Goal: Task Accomplishment & Management: Manage account settings

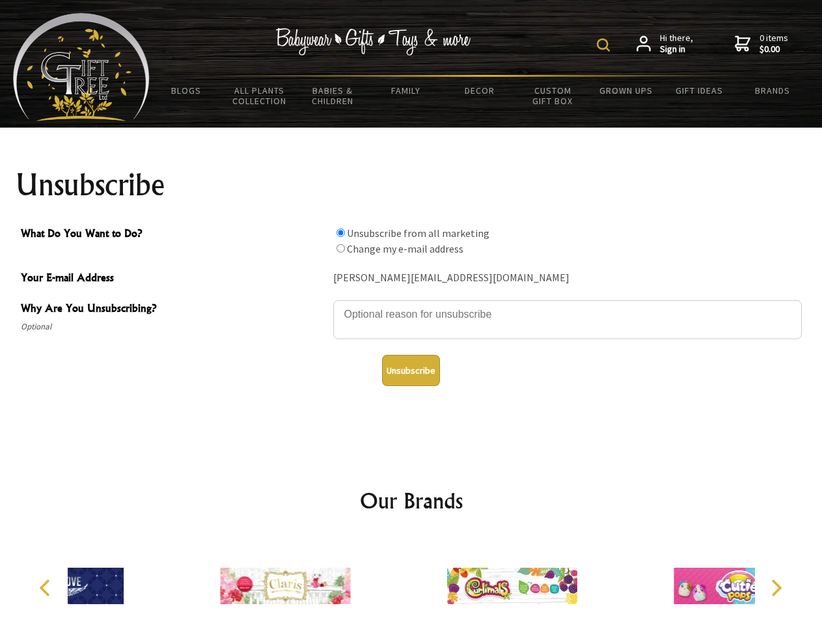
click at [606, 45] on img at bounding box center [603, 44] width 13 height 13
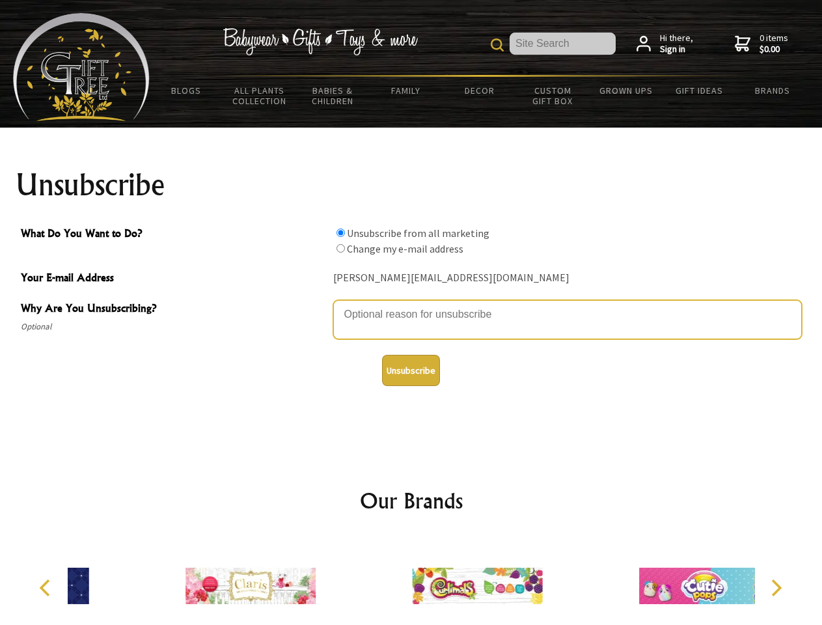
click at [412, 305] on textarea "Why Are You Unsubscribing?" at bounding box center [567, 319] width 469 height 39
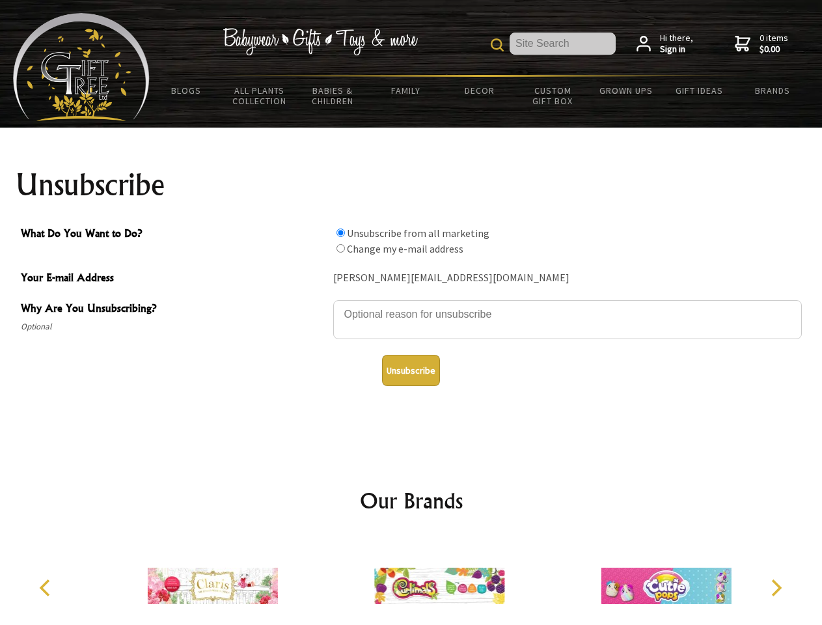
click at [341, 232] on input "What Do You Want to Do?" at bounding box center [341, 233] width 8 height 8
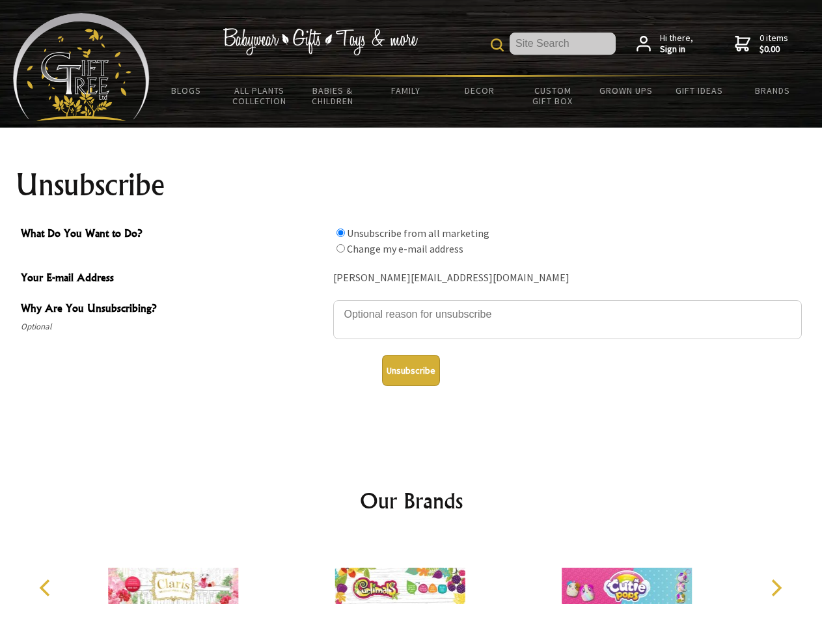
click at [341, 248] on input "What Do You Want to Do?" at bounding box center [341, 248] width 8 height 8
radio input "true"
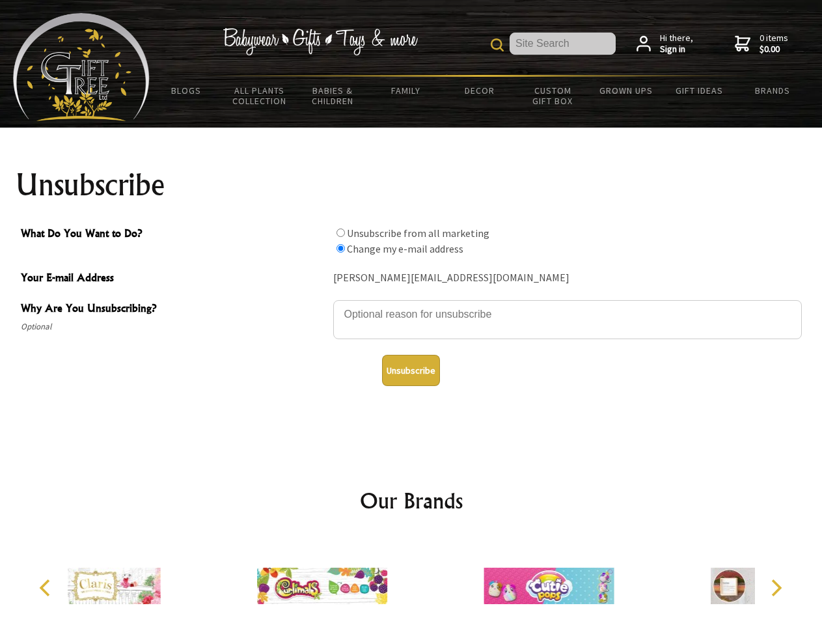
click at [411, 371] on button "Unsubscribe" at bounding box center [411, 370] width 58 height 31
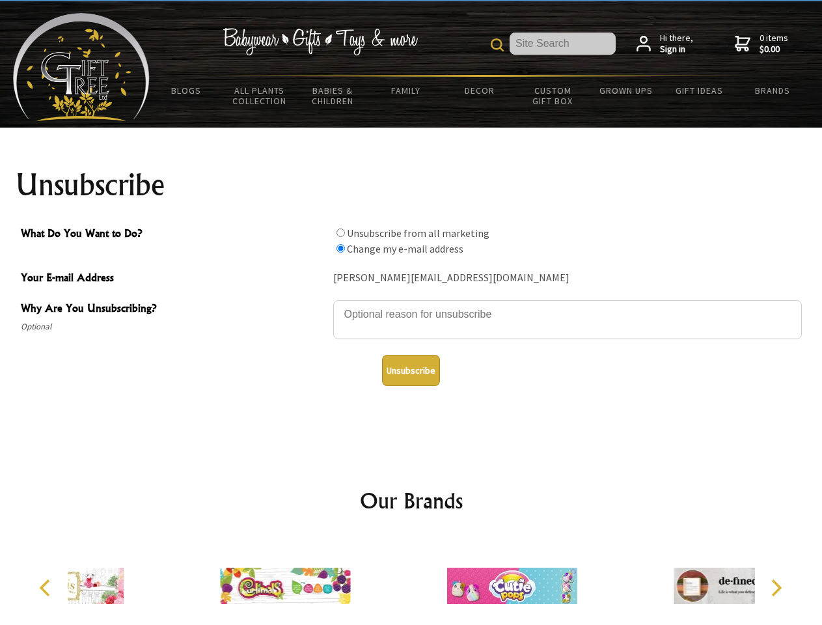
click at [412, 581] on div at bounding box center [512, 588] width 227 height 102
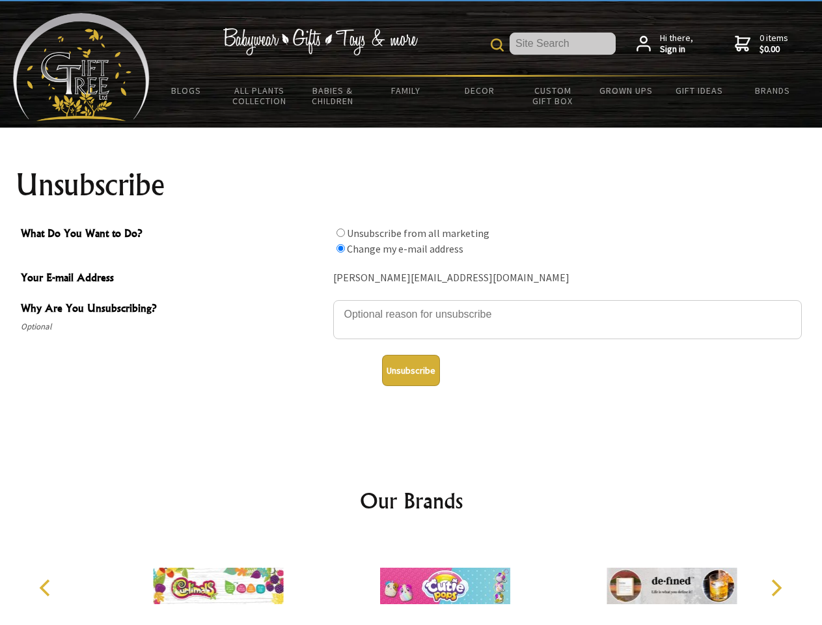
click at [47, 588] on icon "Previous" at bounding box center [46, 588] width 17 height 17
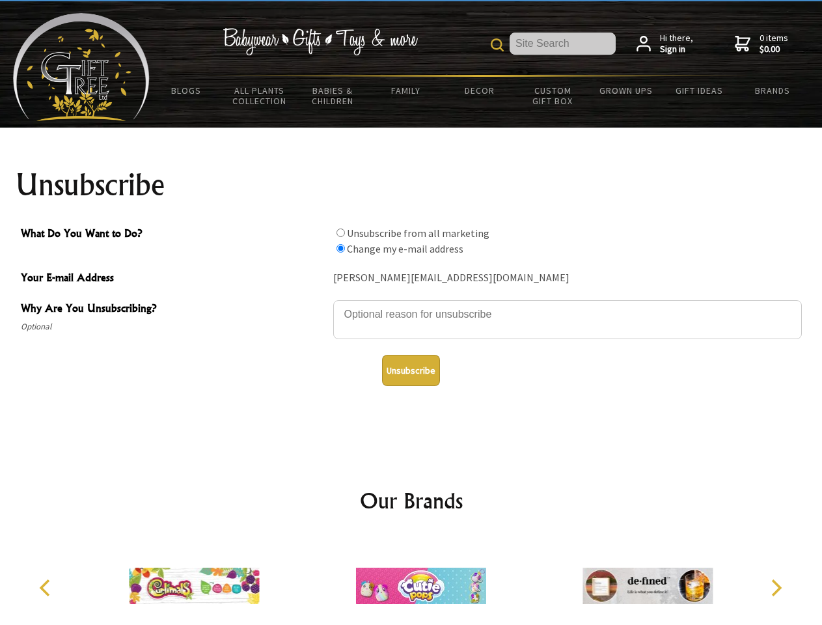
click at [776, 588] on icon "Next" at bounding box center [775, 588] width 17 height 17
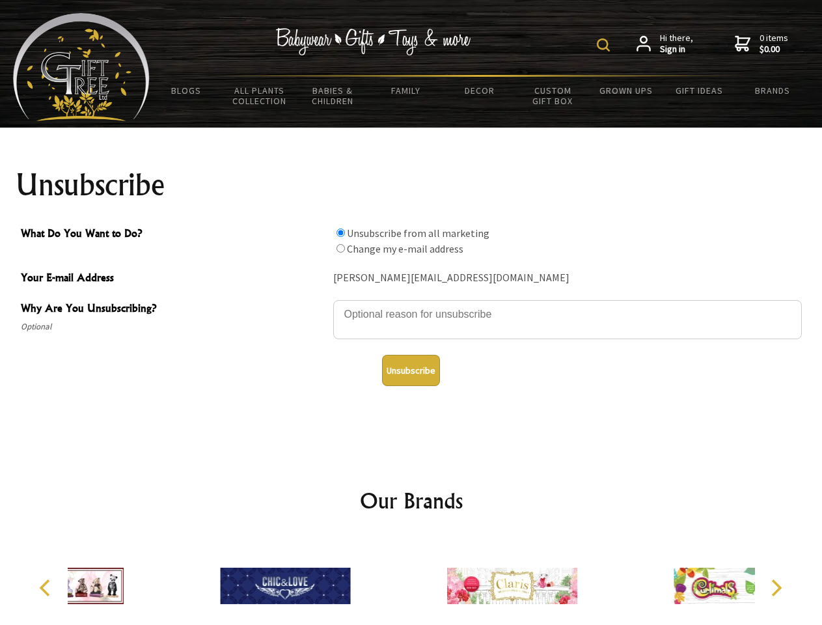
click at [606, 45] on img at bounding box center [603, 44] width 13 height 13
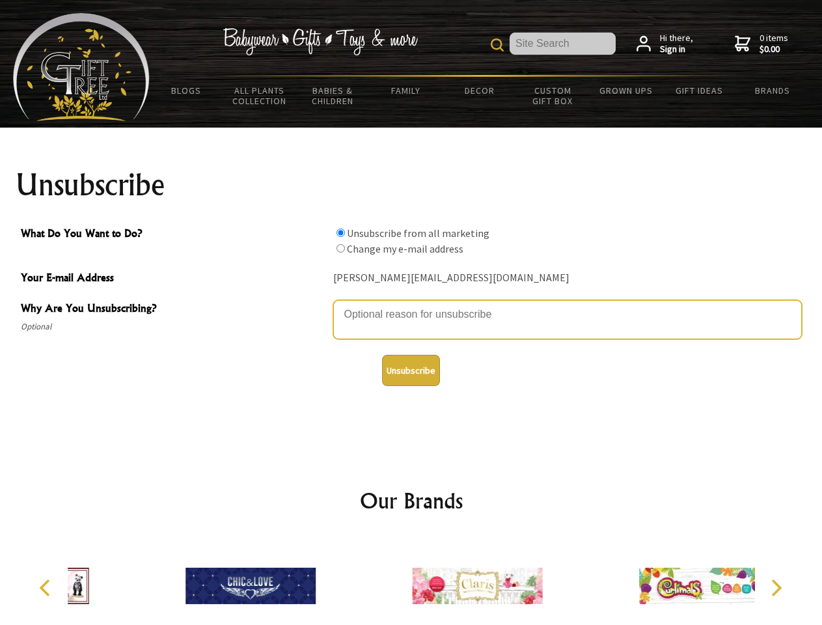
click at [412, 305] on textarea "Why Are You Unsubscribing?" at bounding box center [567, 319] width 469 height 39
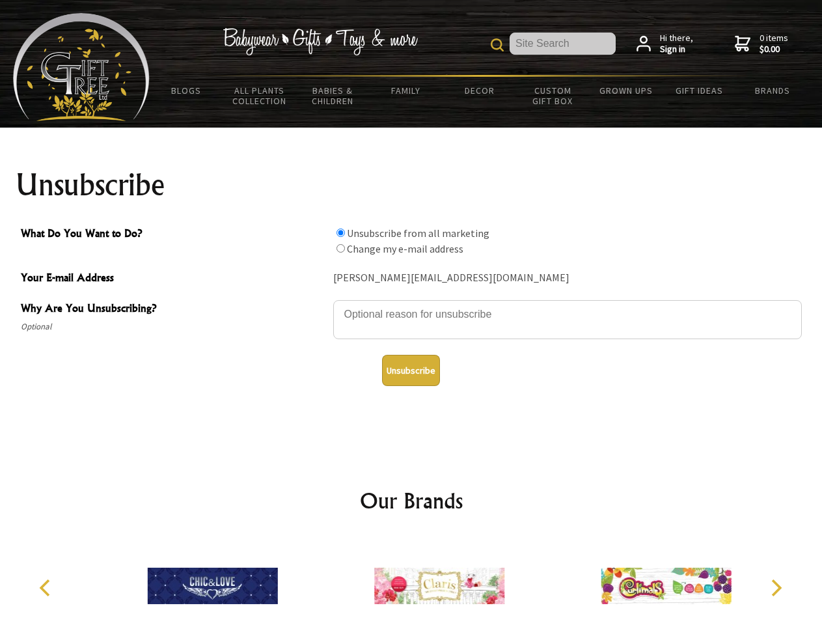
click at [341, 232] on input "What Do You Want to Do?" at bounding box center [341, 233] width 8 height 8
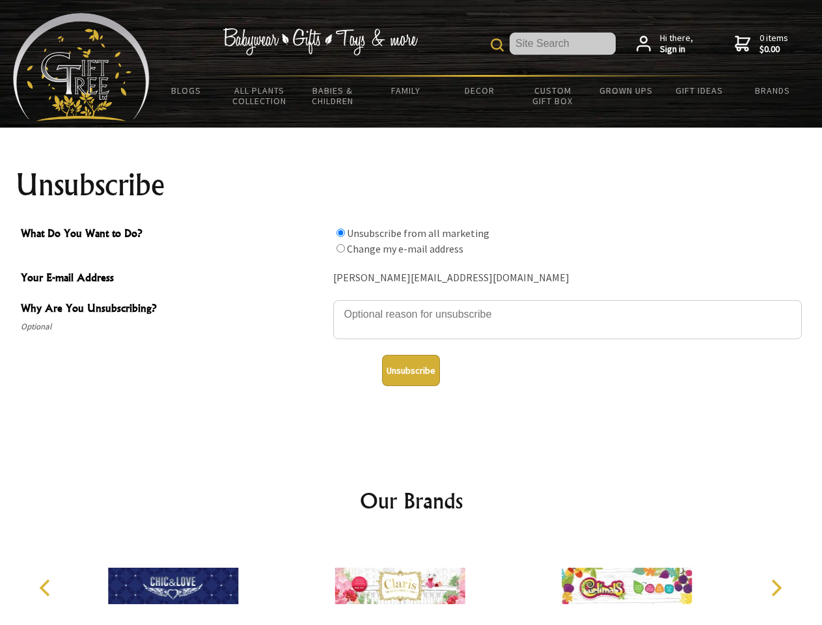
click at [341, 248] on input "What Do You Want to Do?" at bounding box center [341, 248] width 8 height 8
radio input "true"
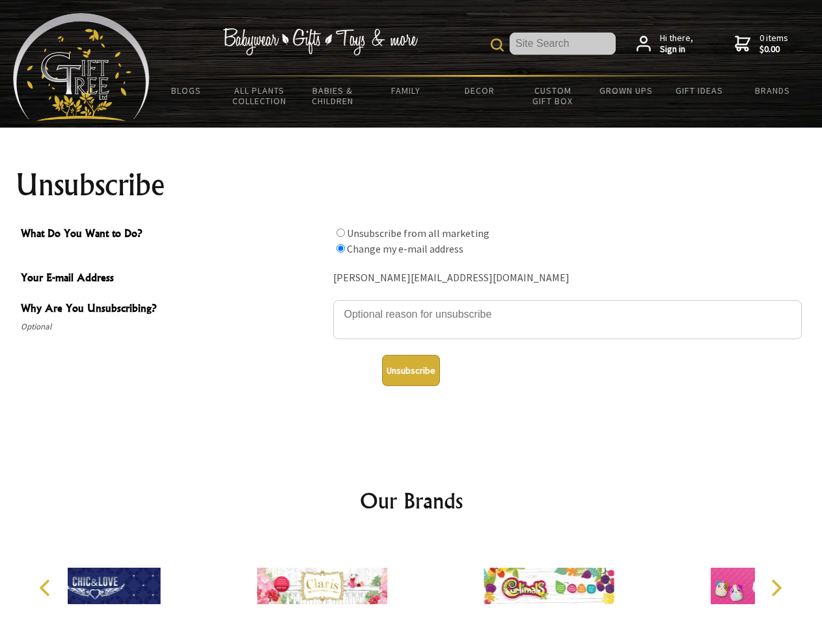
click at [411, 371] on button "Unsubscribe" at bounding box center [411, 370] width 58 height 31
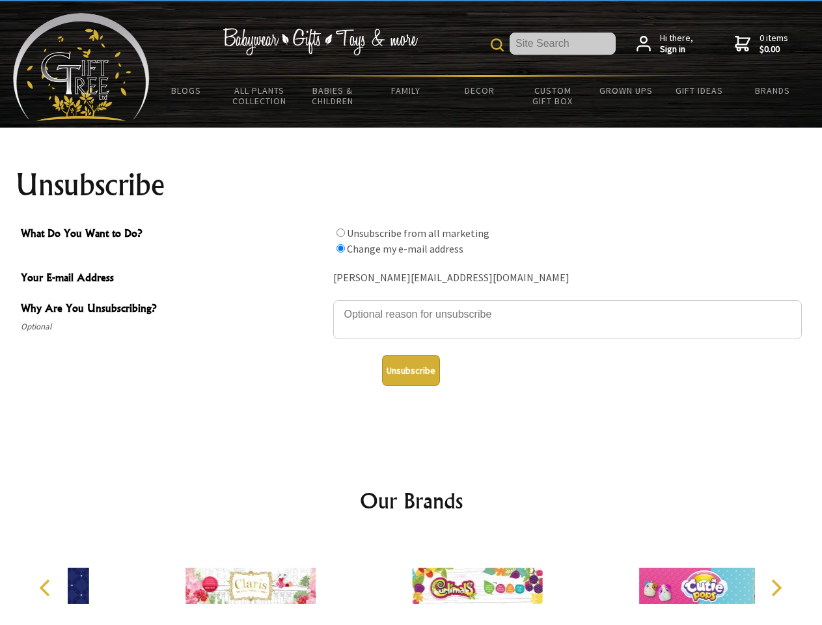
click at [412, 581] on div at bounding box center [477, 588] width 227 height 102
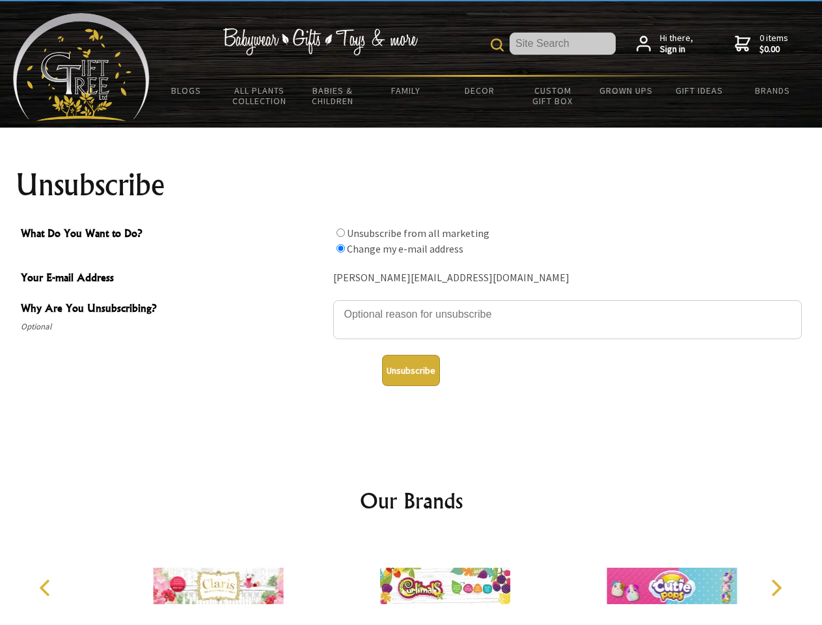
click at [47, 588] on icon "Previous" at bounding box center [46, 588] width 17 height 17
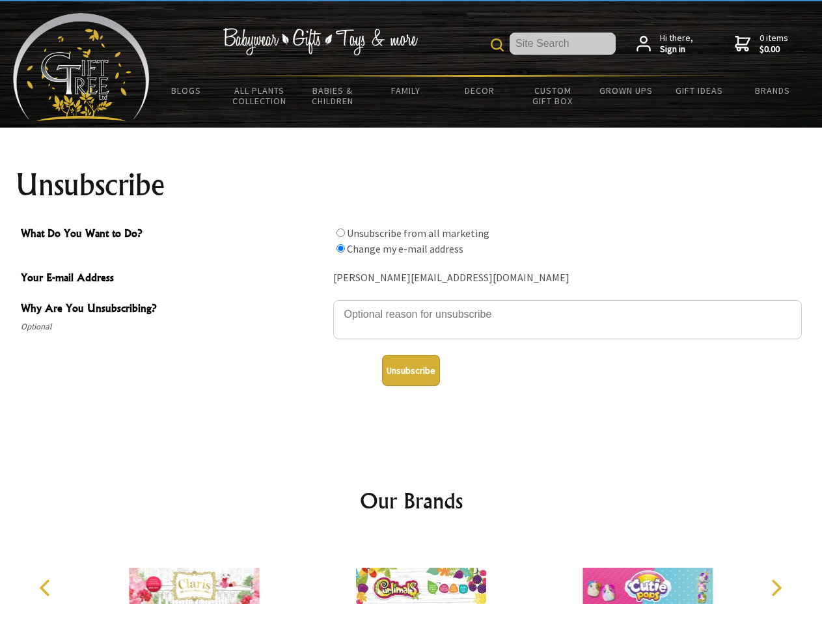
click at [776, 588] on icon "Next" at bounding box center [775, 588] width 17 height 17
